Goal: Find specific page/section: Find specific page/section

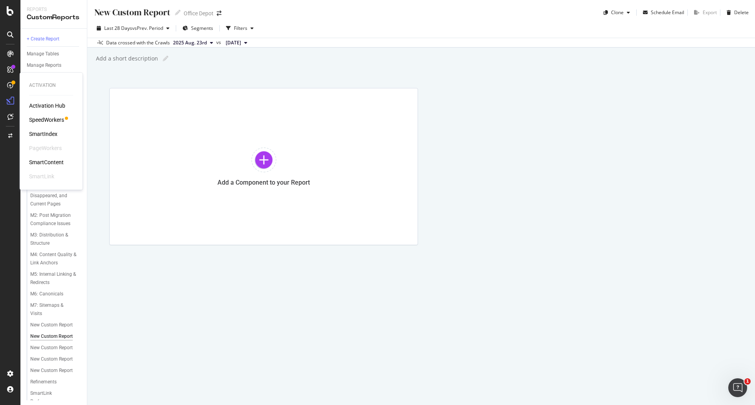
click at [36, 134] on div "SmartIndex" at bounding box center [43, 134] width 28 height 8
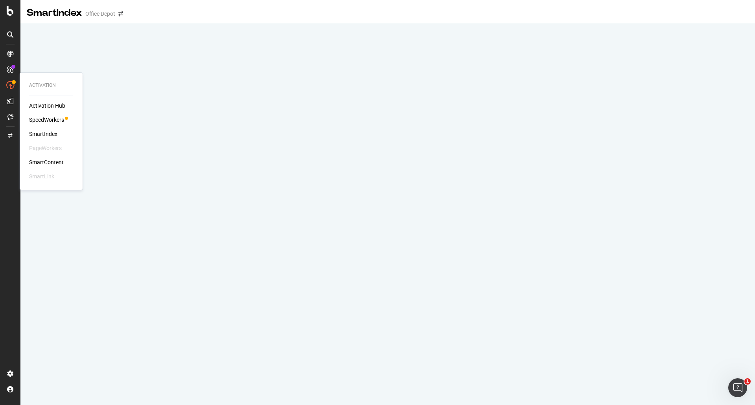
click at [42, 134] on div "SmartIndex" at bounding box center [43, 134] width 28 height 8
